Goal: Use online tool/utility: Utilize a website feature to perform a specific function

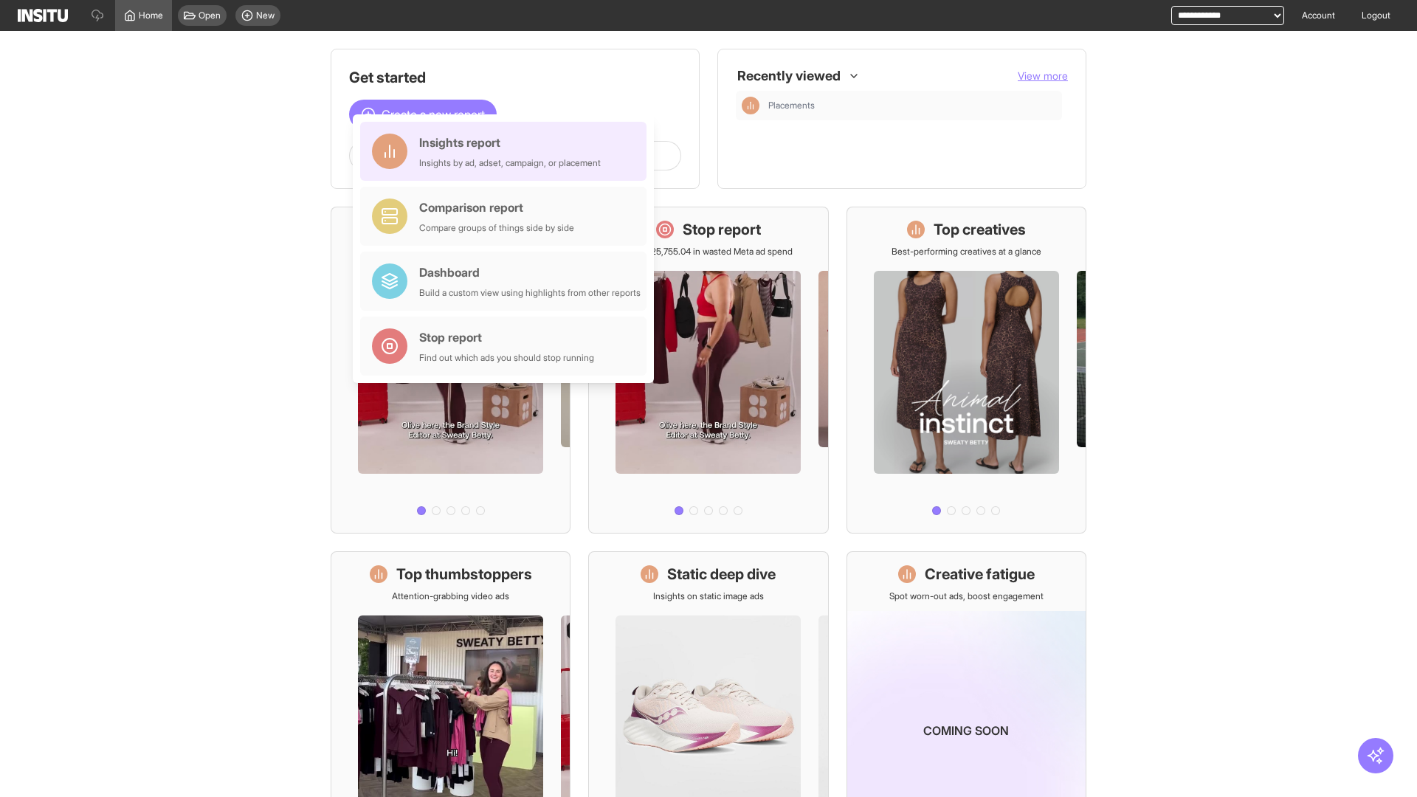
click at [507, 151] on div "Insights report Insights by ad, adset, campaign, or placement" at bounding box center [510, 151] width 182 height 35
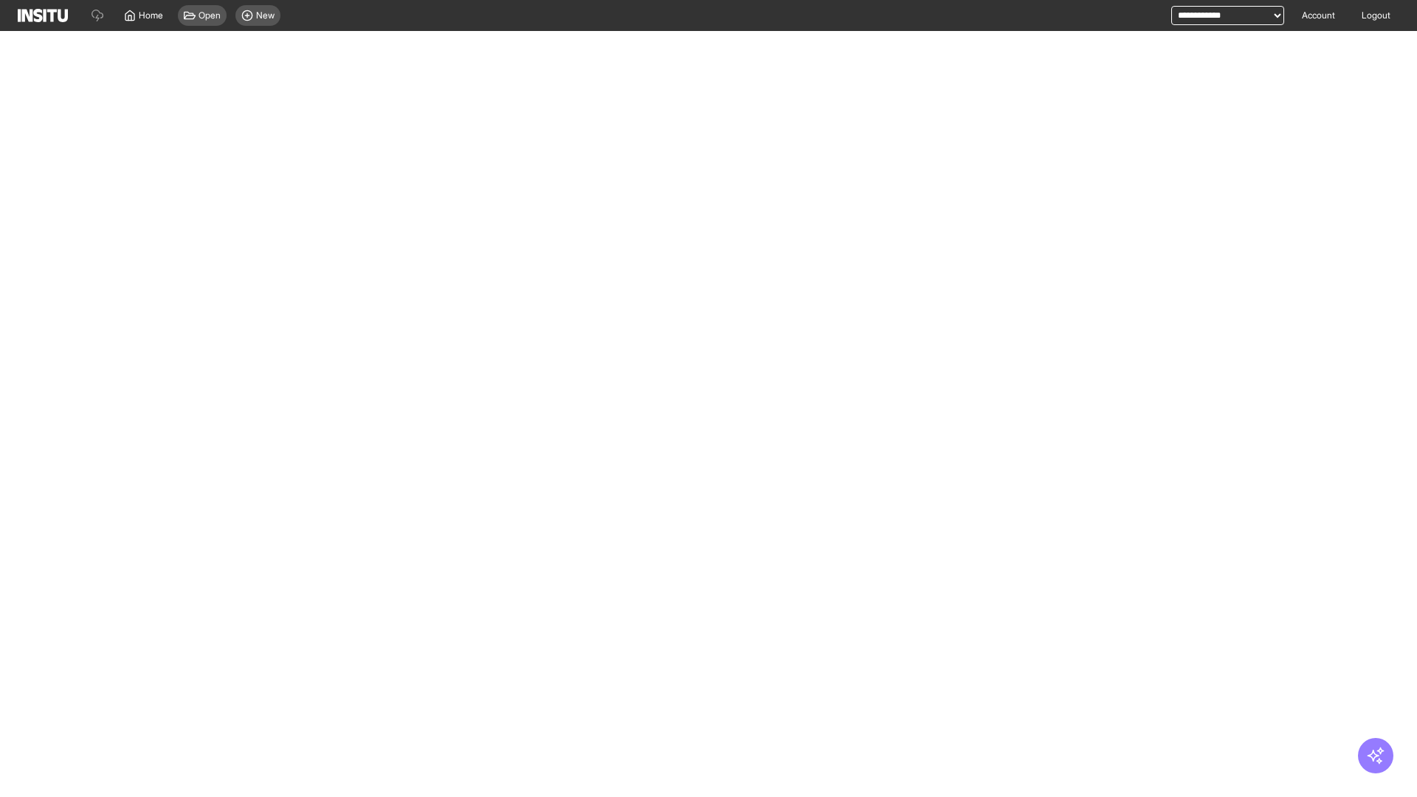
select select "**"
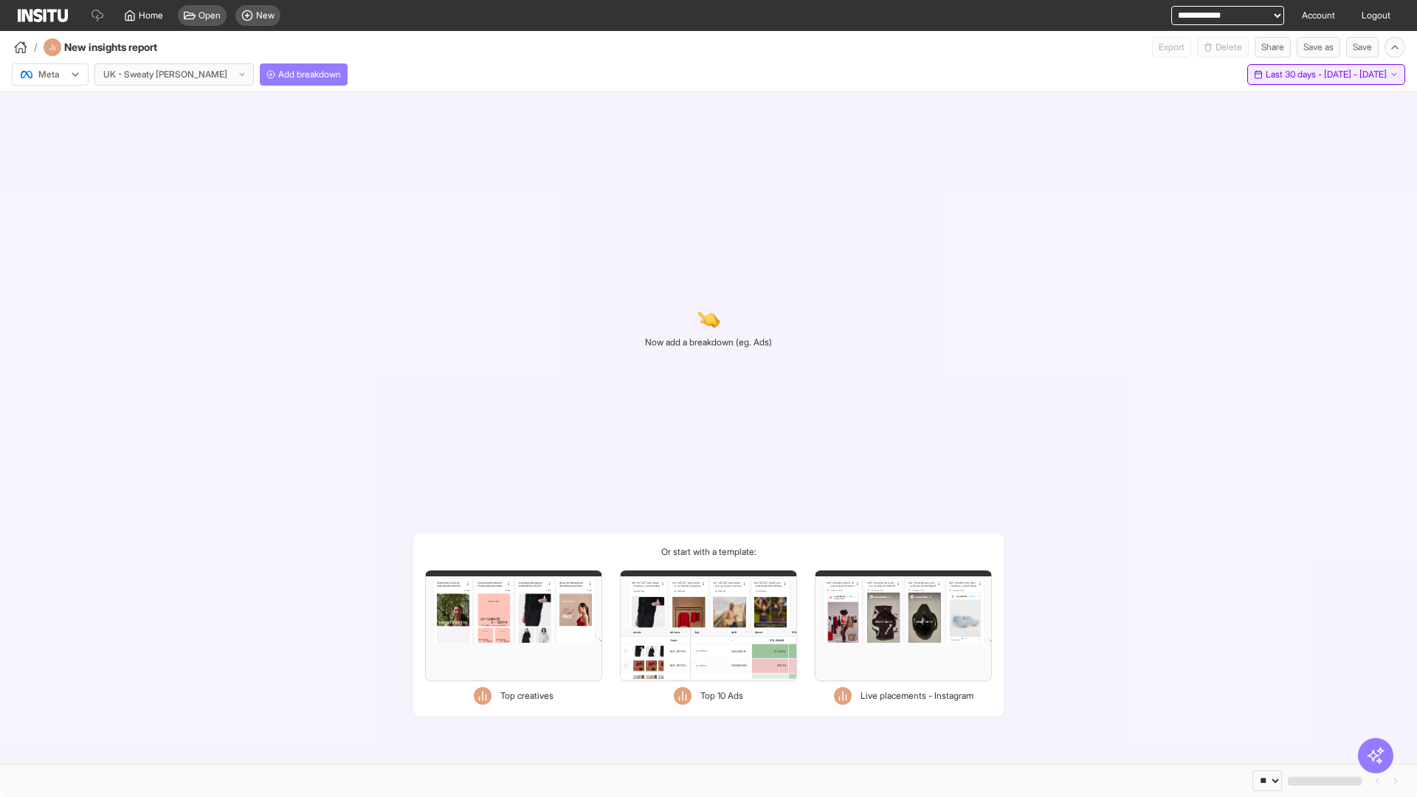
click at [1295, 75] on span "Last 30 days - [DATE] - [DATE]" at bounding box center [1326, 75] width 121 height 12
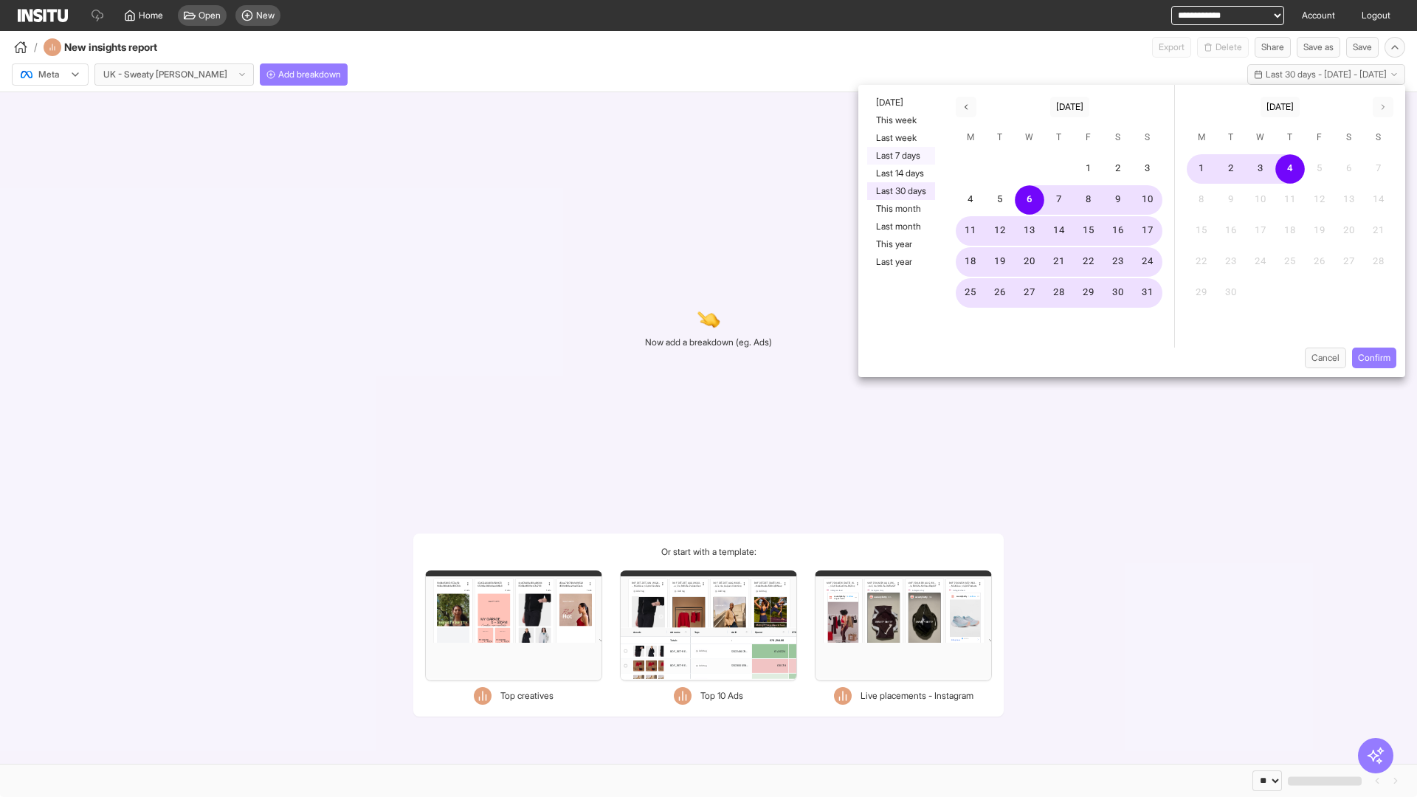
click at [900, 156] on button "Last 7 days" at bounding box center [901, 156] width 68 height 18
